Goal: Transaction & Acquisition: Purchase product/service

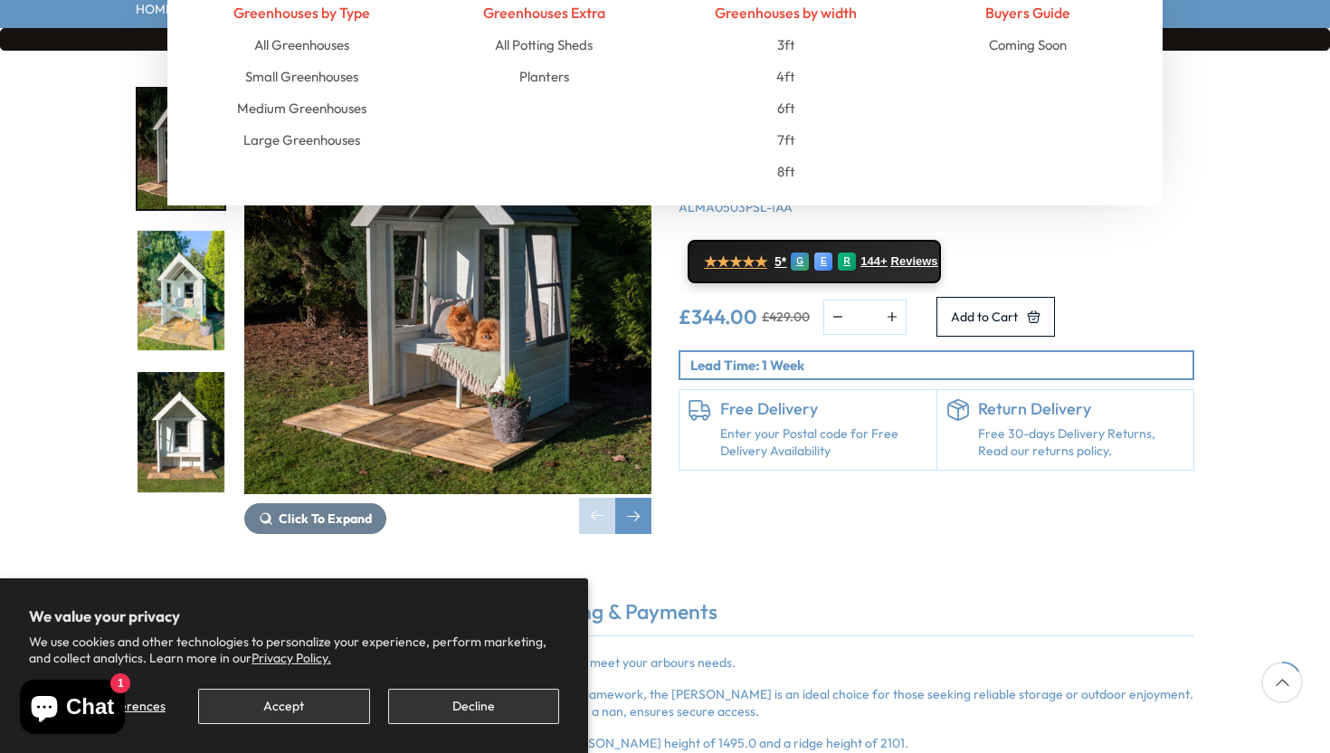
scroll to position [273, 0]
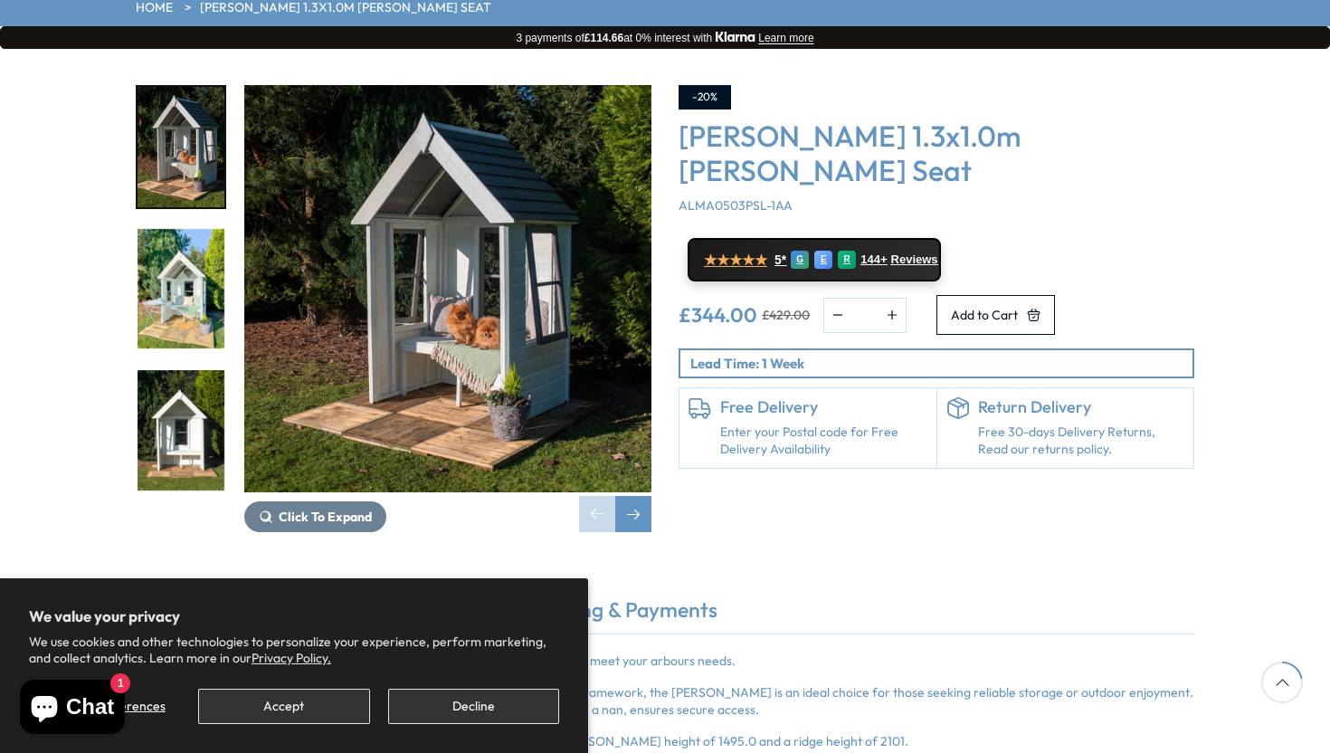
click at [214, 267] on img "2 / 10" at bounding box center [181, 289] width 87 height 120
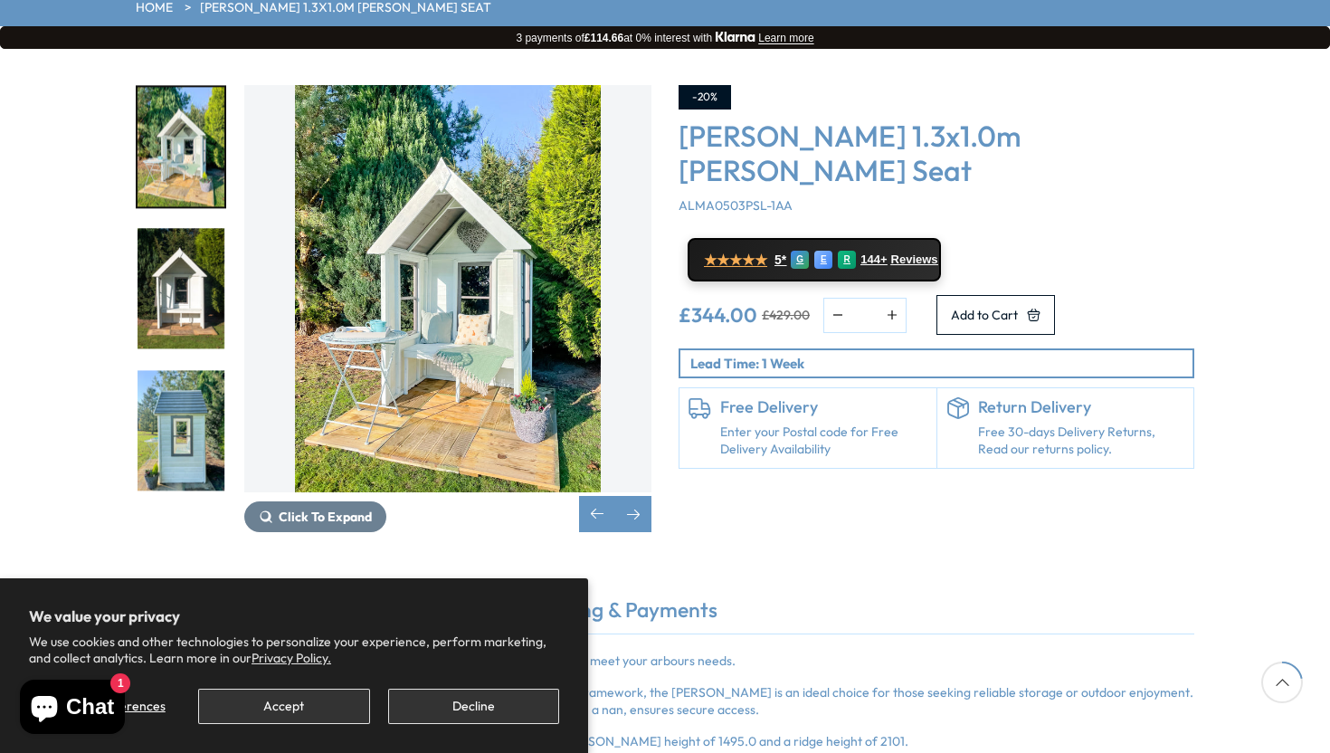
click at [202, 375] on img "4 / 10" at bounding box center [181, 430] width 87 height 120
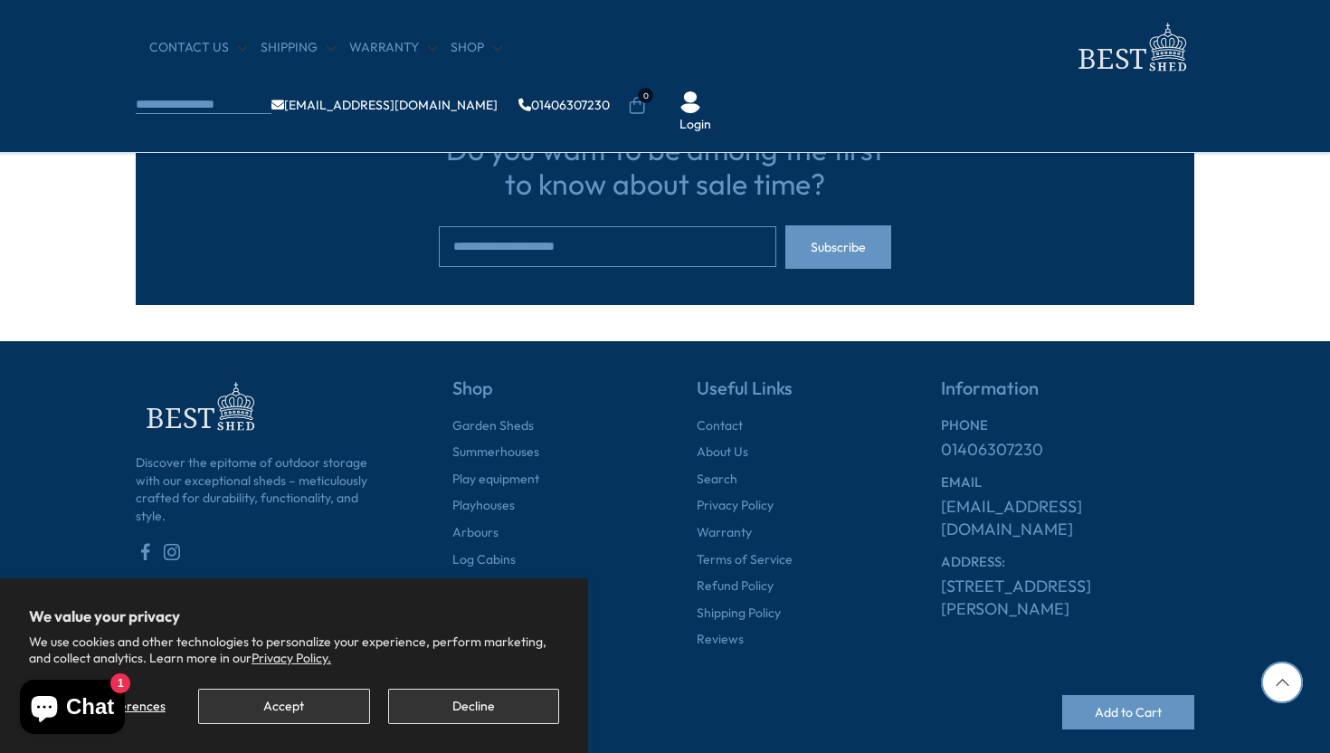
scroll to position [1163, 0]
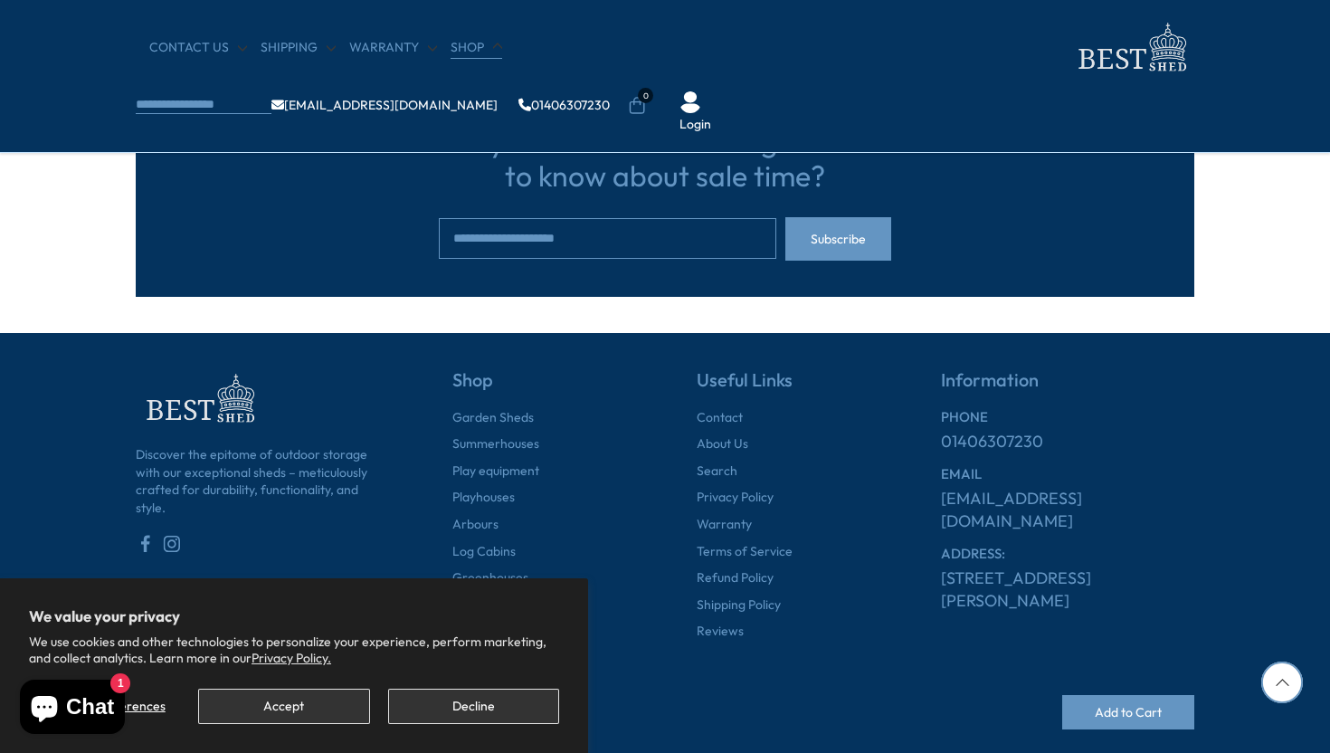
click at [451, 52] on link "Shop" at bounding box center [477, 48] width 52 height 18
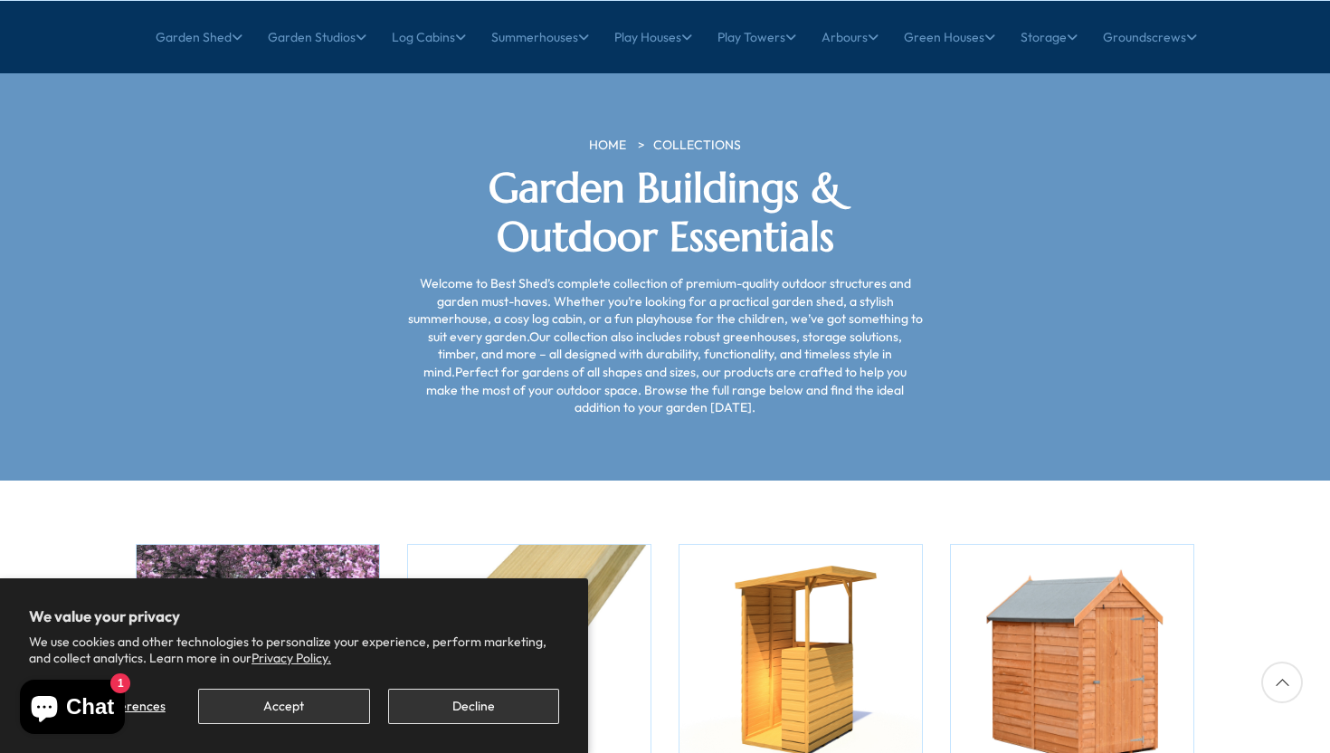
scroll to position [445, 0]
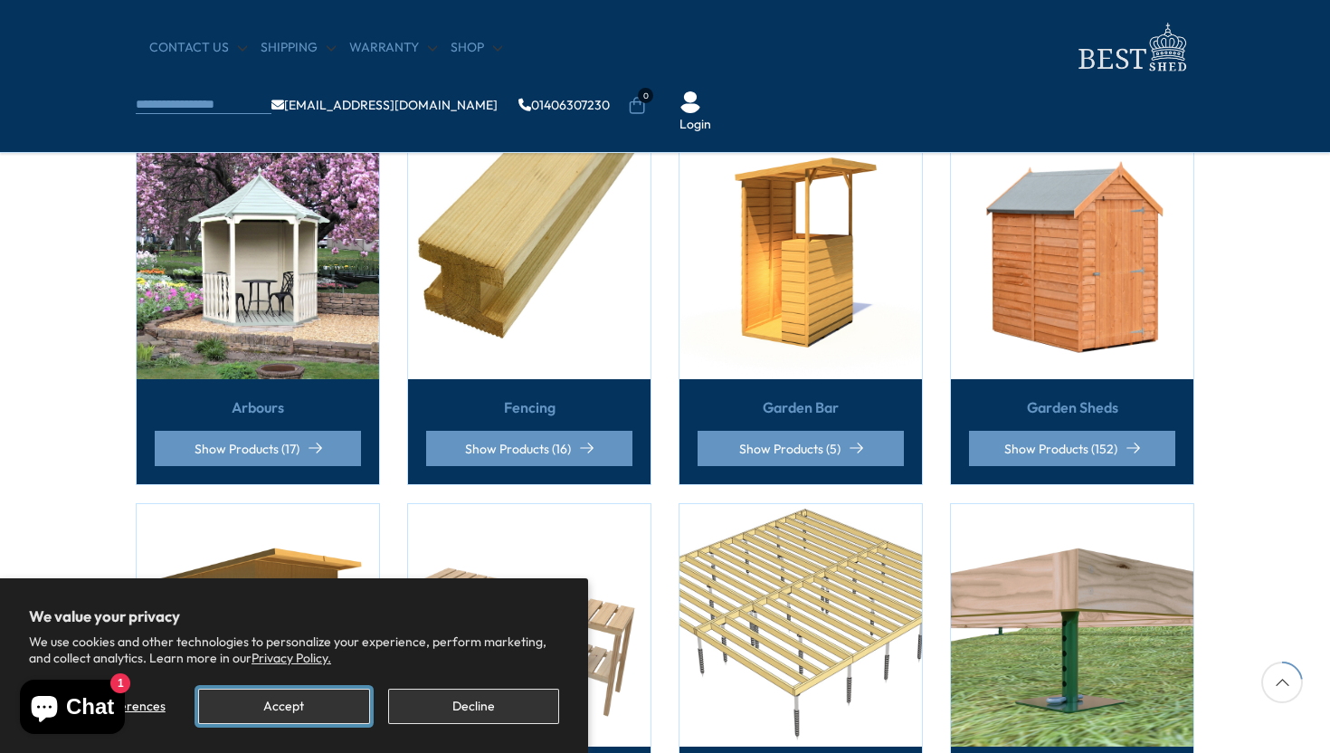
click at [360, 695] on button "Accept" at bounding box center [283, 706] width 171 height 35
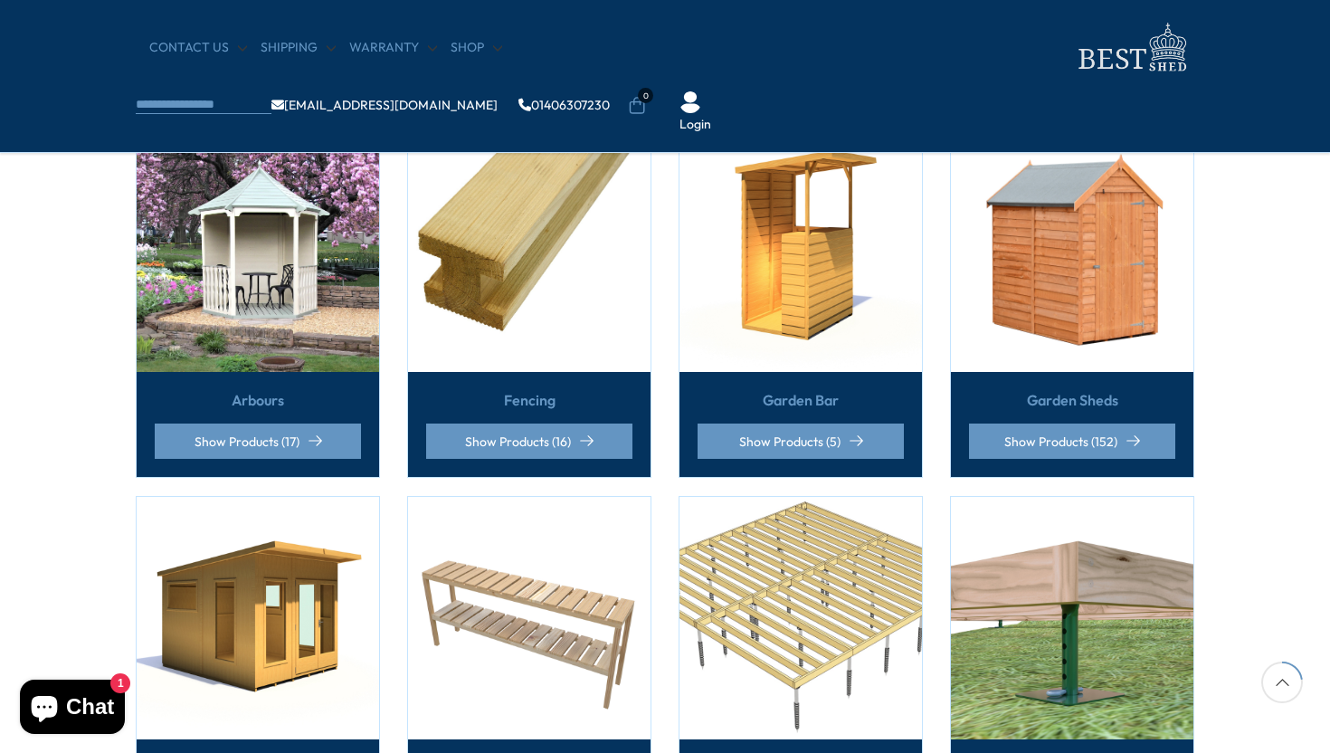
scroll to position [451, 0]
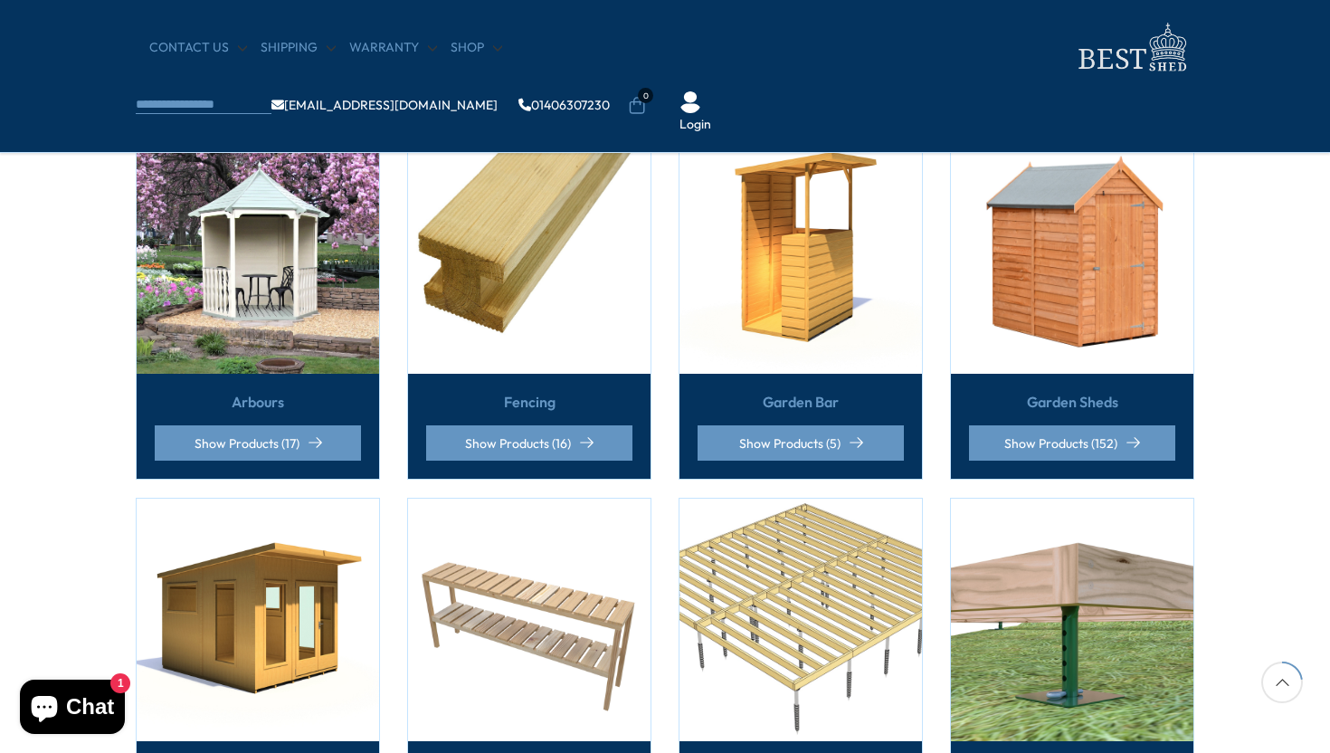
click at [858, 268] on img at bounding box center [801, 252] width 242 height 242
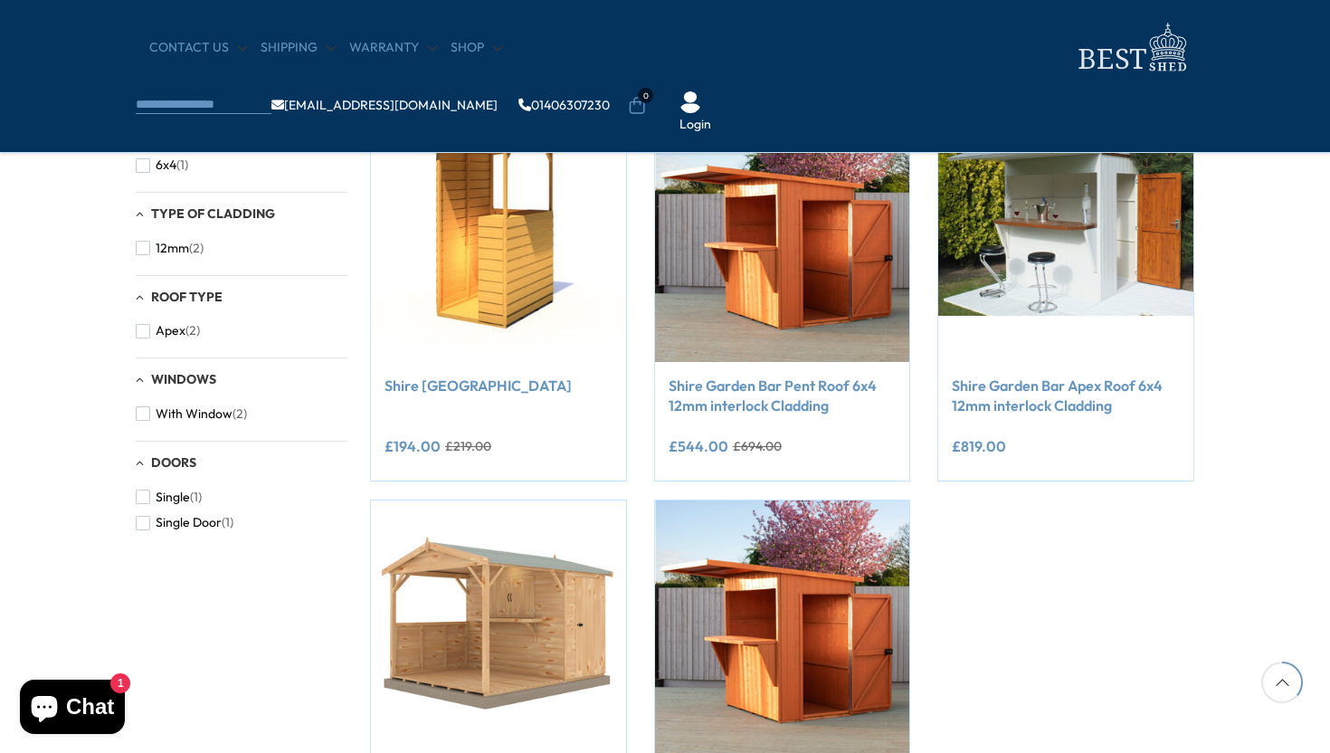
scroll to position [305, 0]
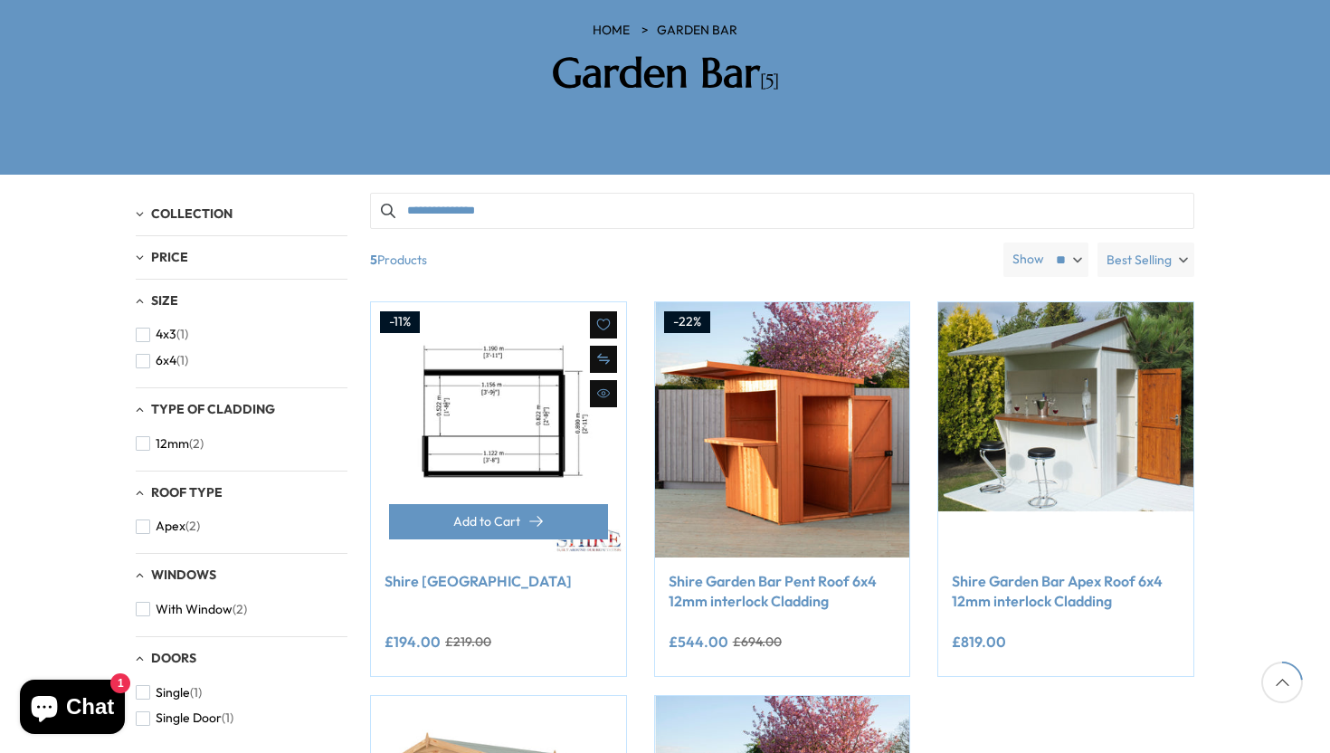
click at [553, 419] on img at bounding box center [498, 429] width 255 height 255
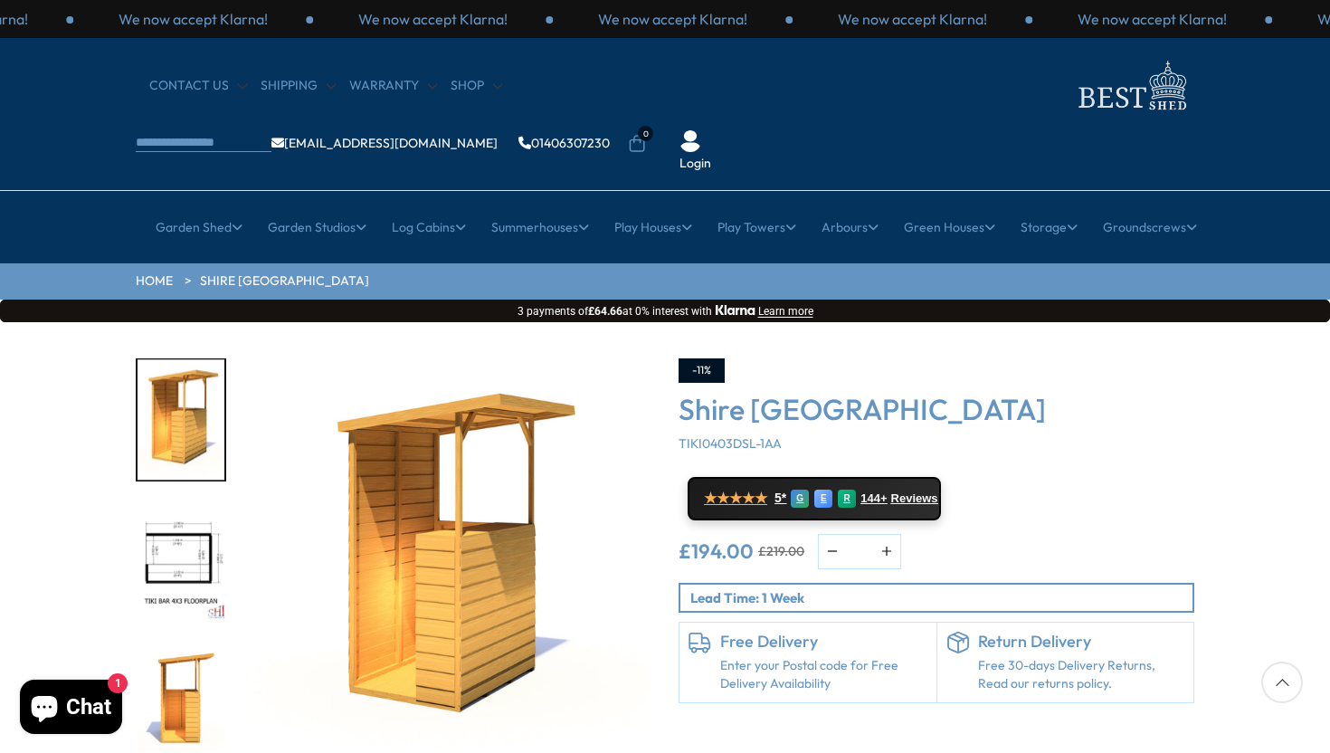
click at [182, 643] on img "3 / 9" at bounding box center [181, 703] width 87 height 120
click at [191, 502] on img "2 / 9" at bounding box center [181, 562] width 87 height 120
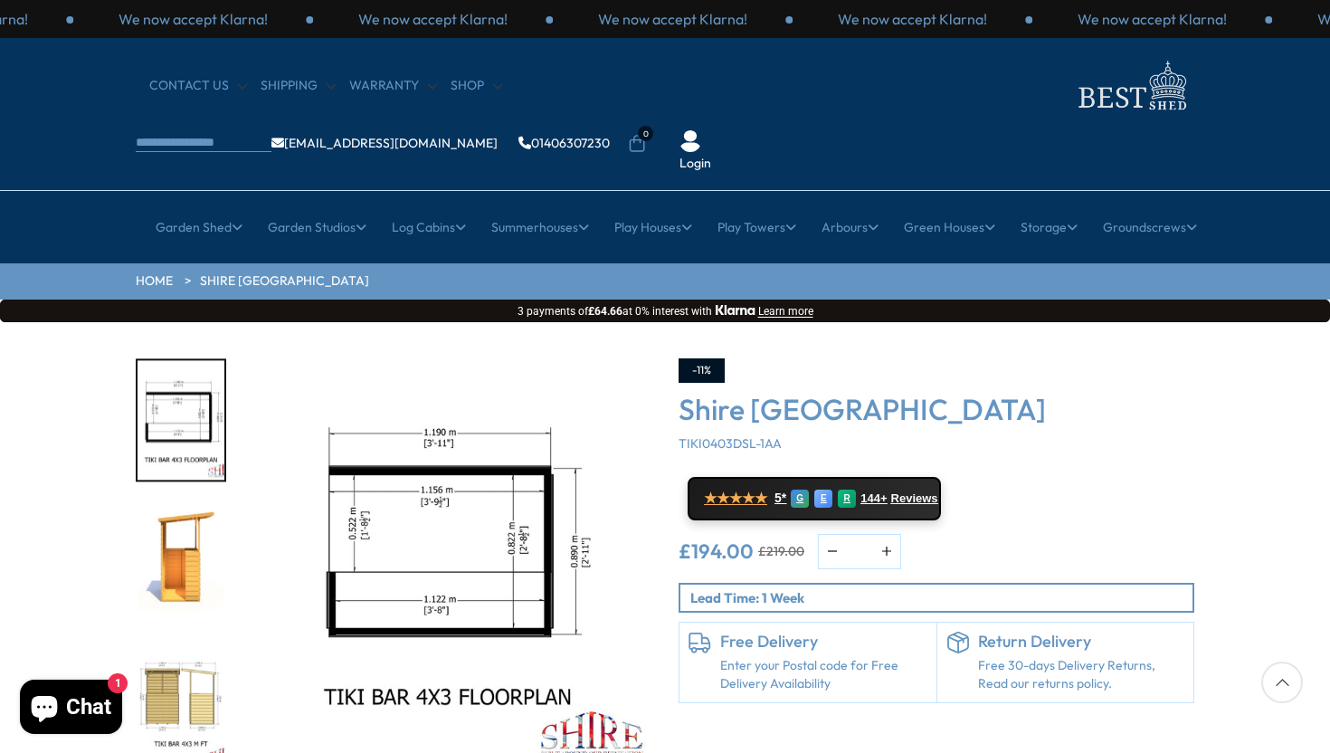
click at [194, 387] on img "2 / 9" at bounding box center [181, 420] width 87 height 120
click at [204, 502] on img "3 / 9" at bounding box center [181, 562] width 87 height 120
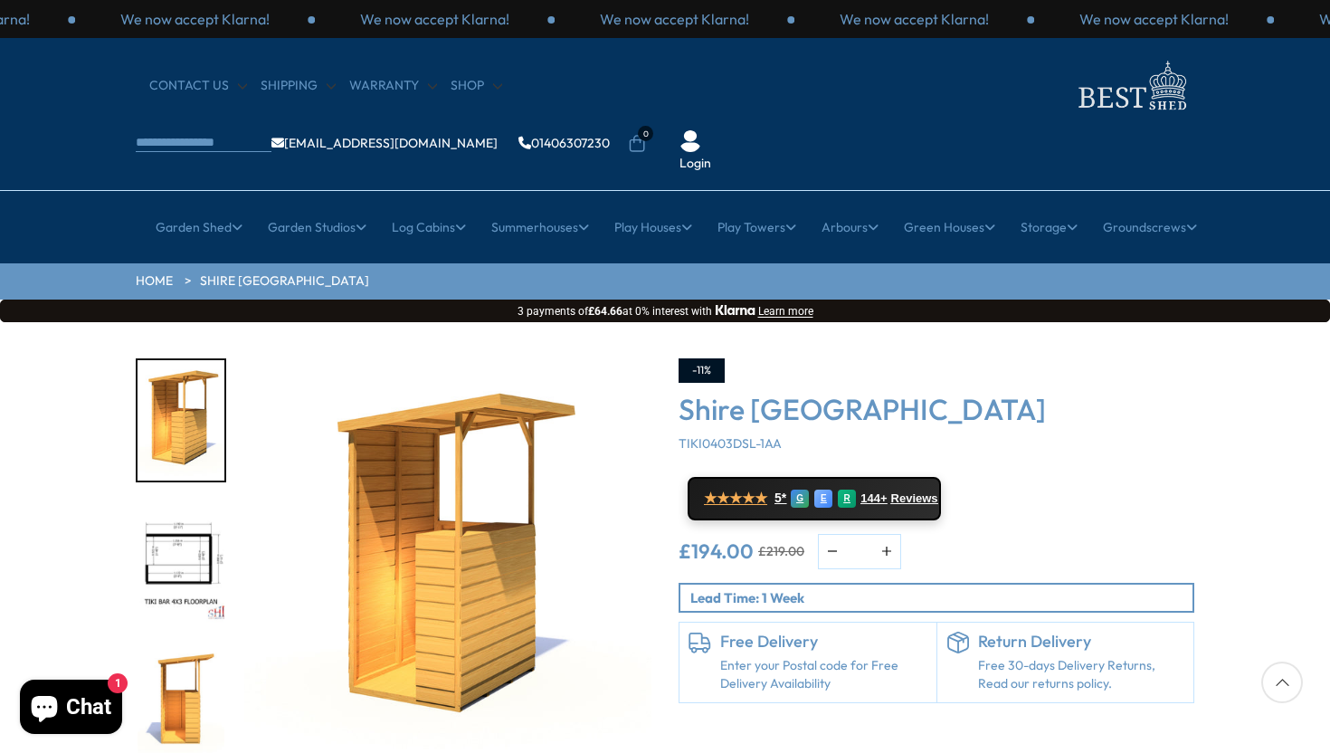
click at [198, 643] on img "3 / 9" at bounding box center [181, 703] width 87 height 120
